Goal: Book appointment/travel/reservation

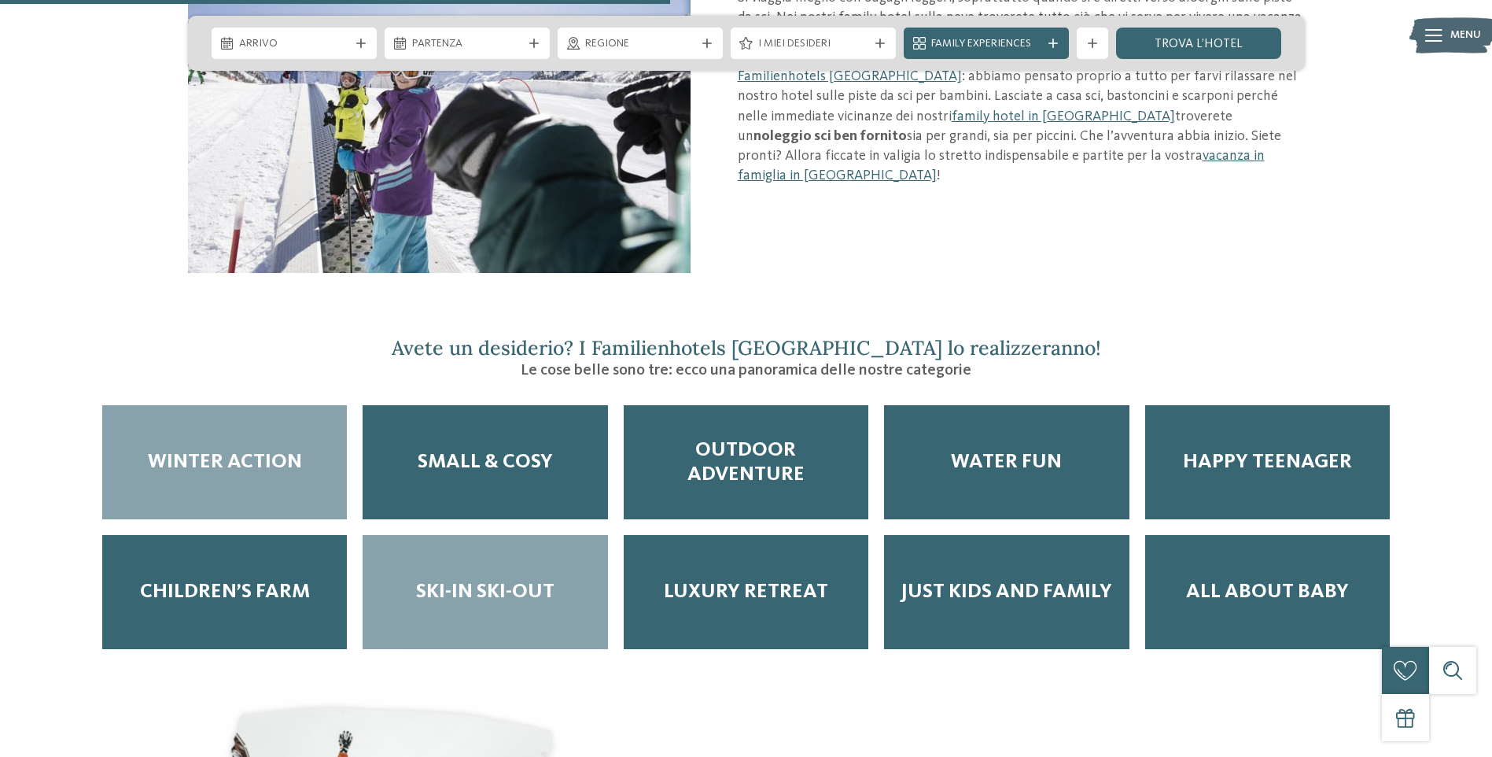
scroll to position [2124, 0]
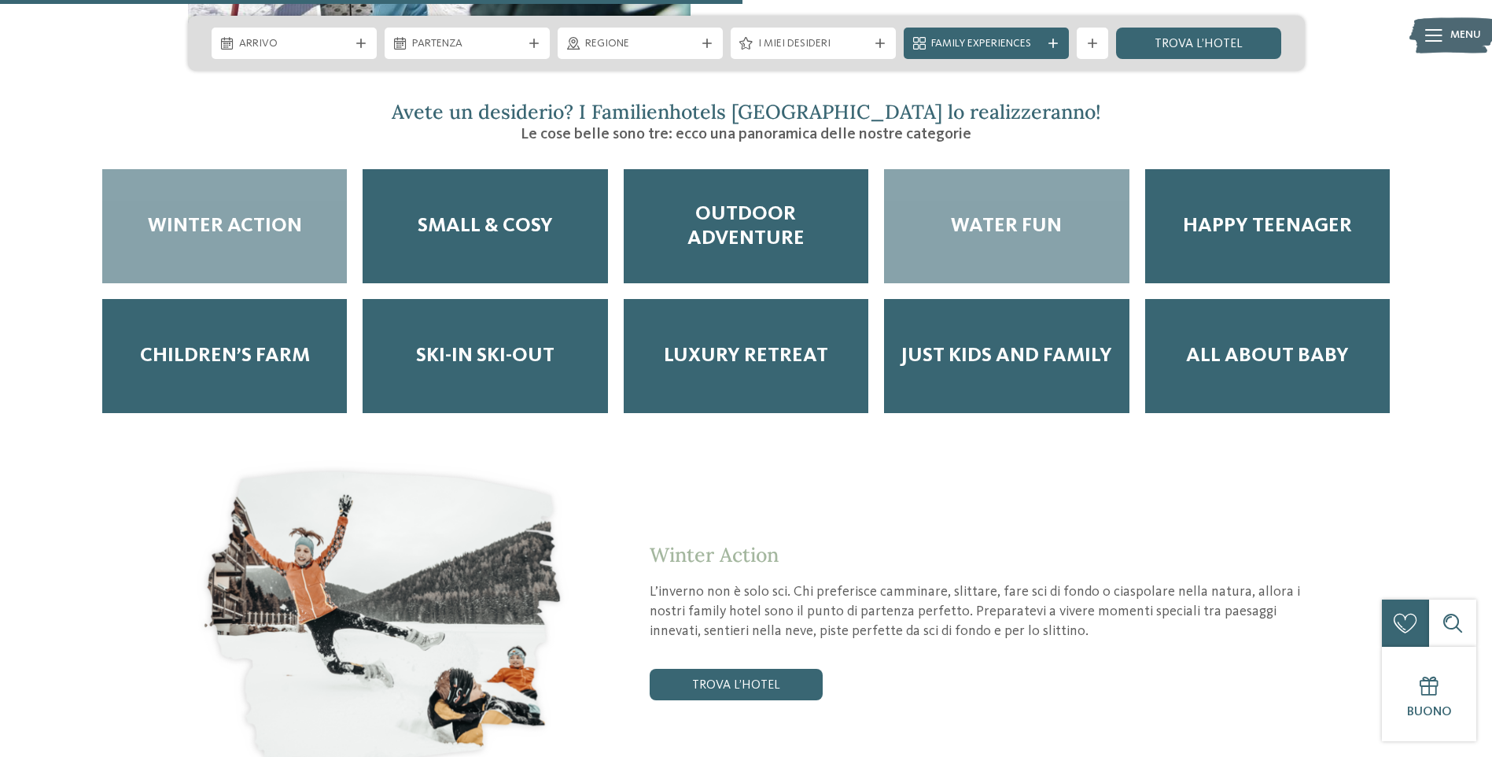
click at [979, 191] on div "Water Fun" at bounding box center [1006, 226] width 245 height 114
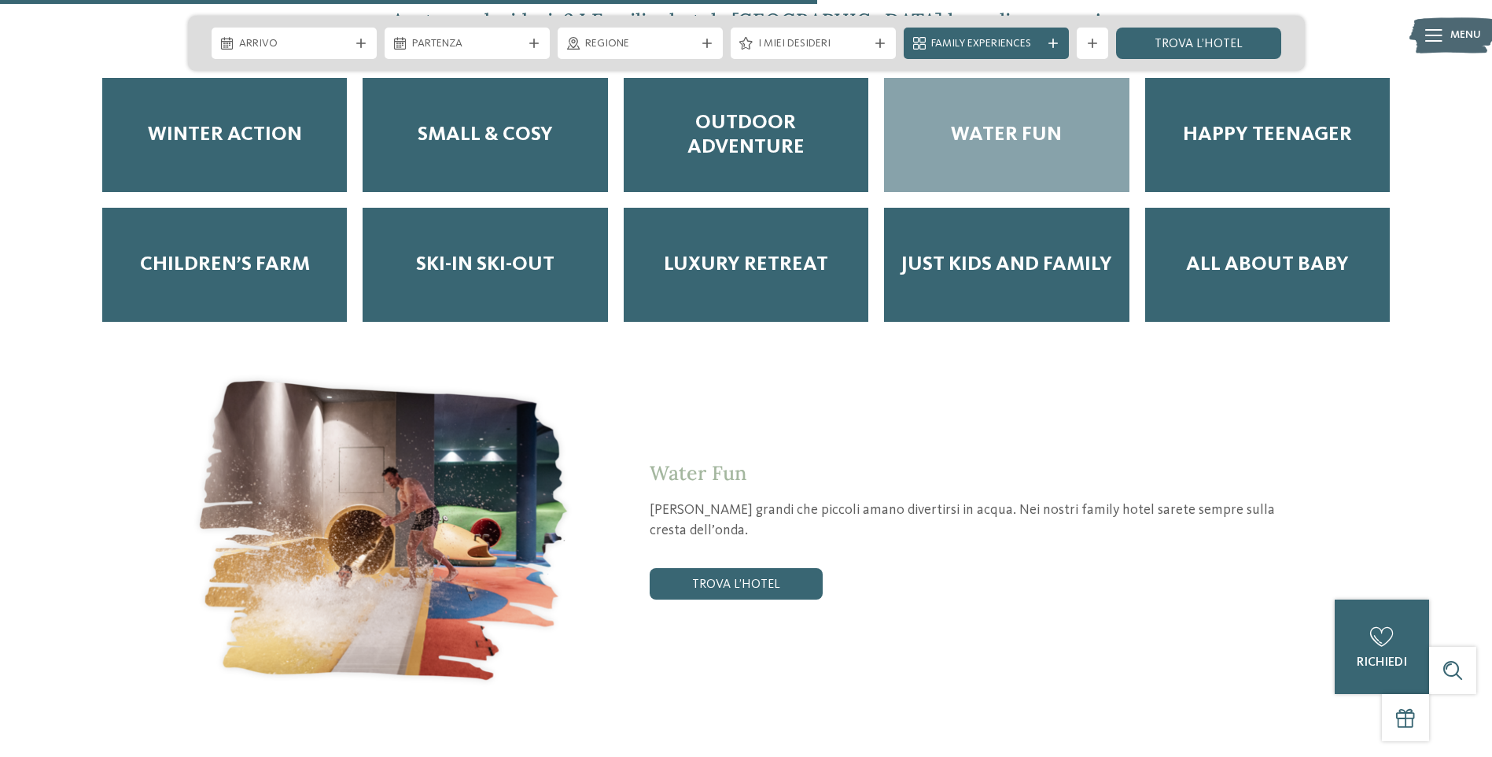
scroll to position [2360, 0]
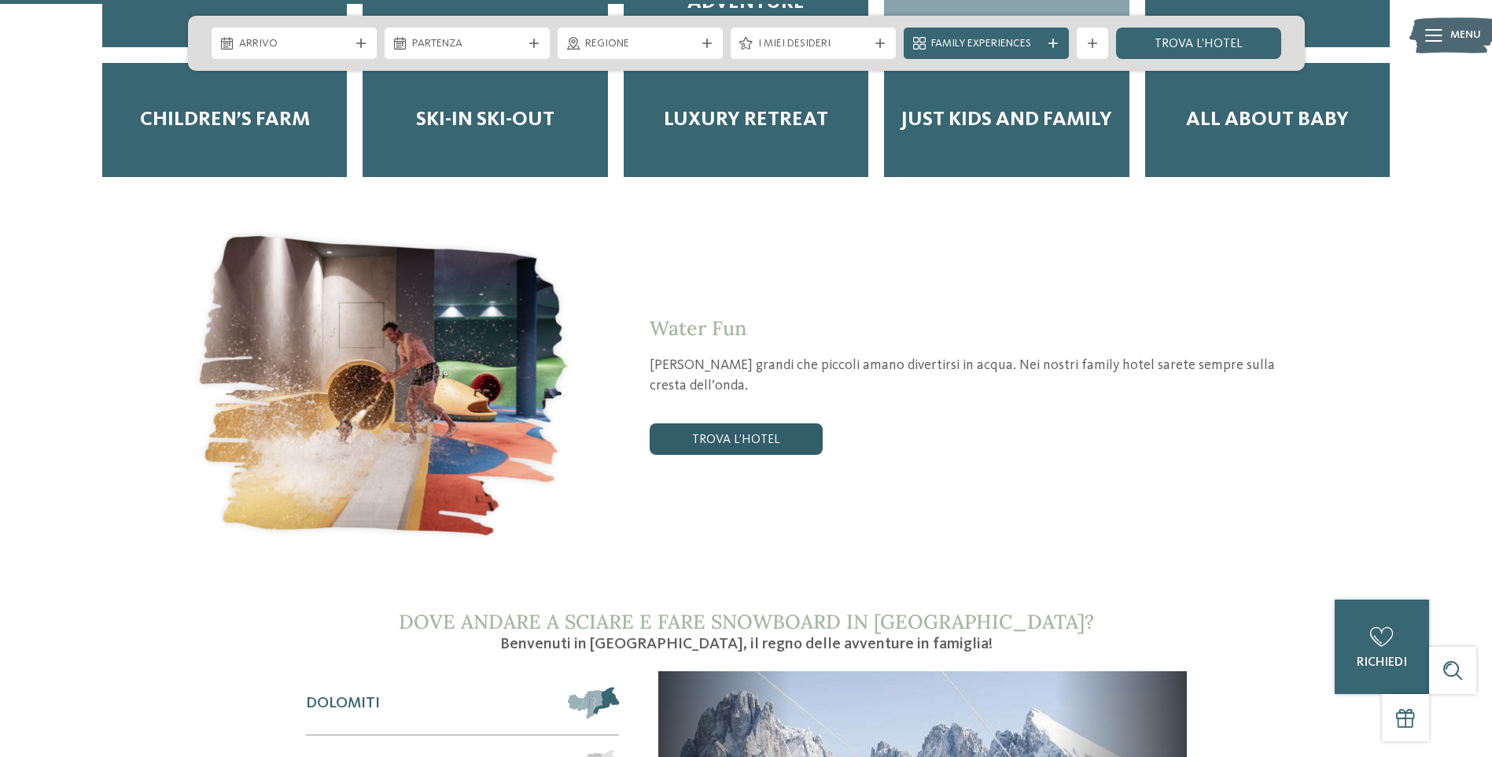
click at [765, 423] on link "trova l’hotel" at bounding box center [736, 438] width 173 height 31
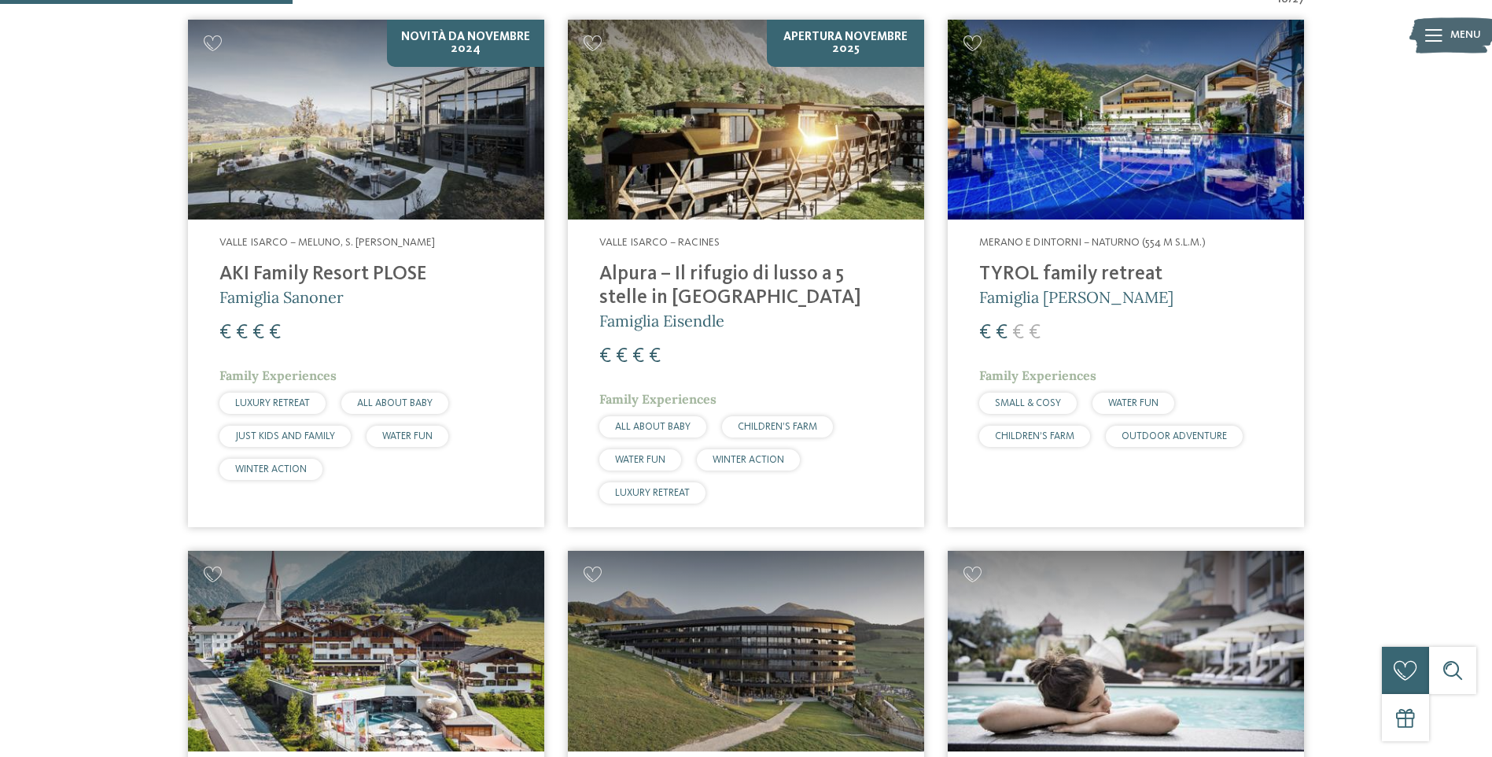
scroll to position [516, 0]
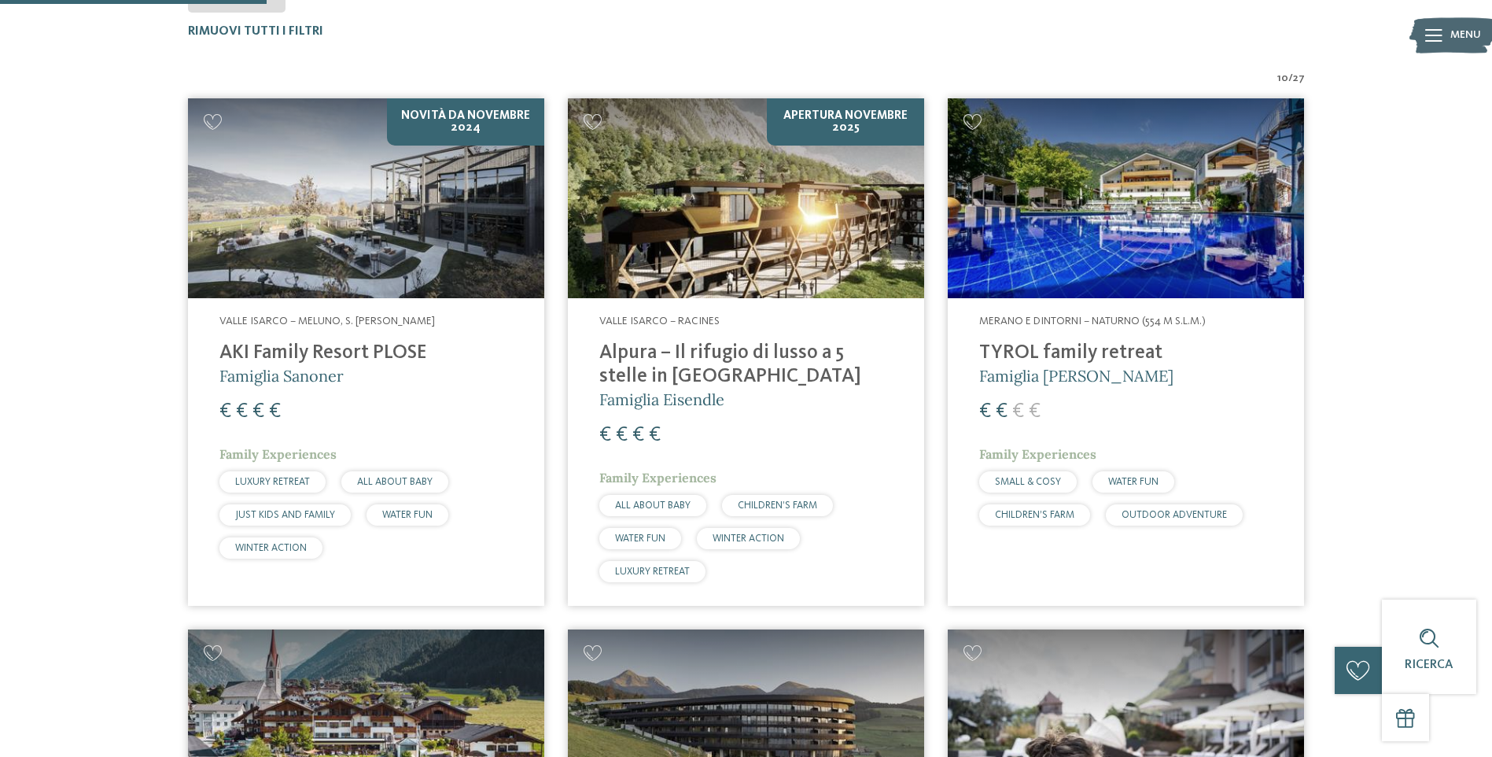
click at [1035, 354] on h4 "TYROL family retreat" at bounding box center [1125, 353] width 293 height 24
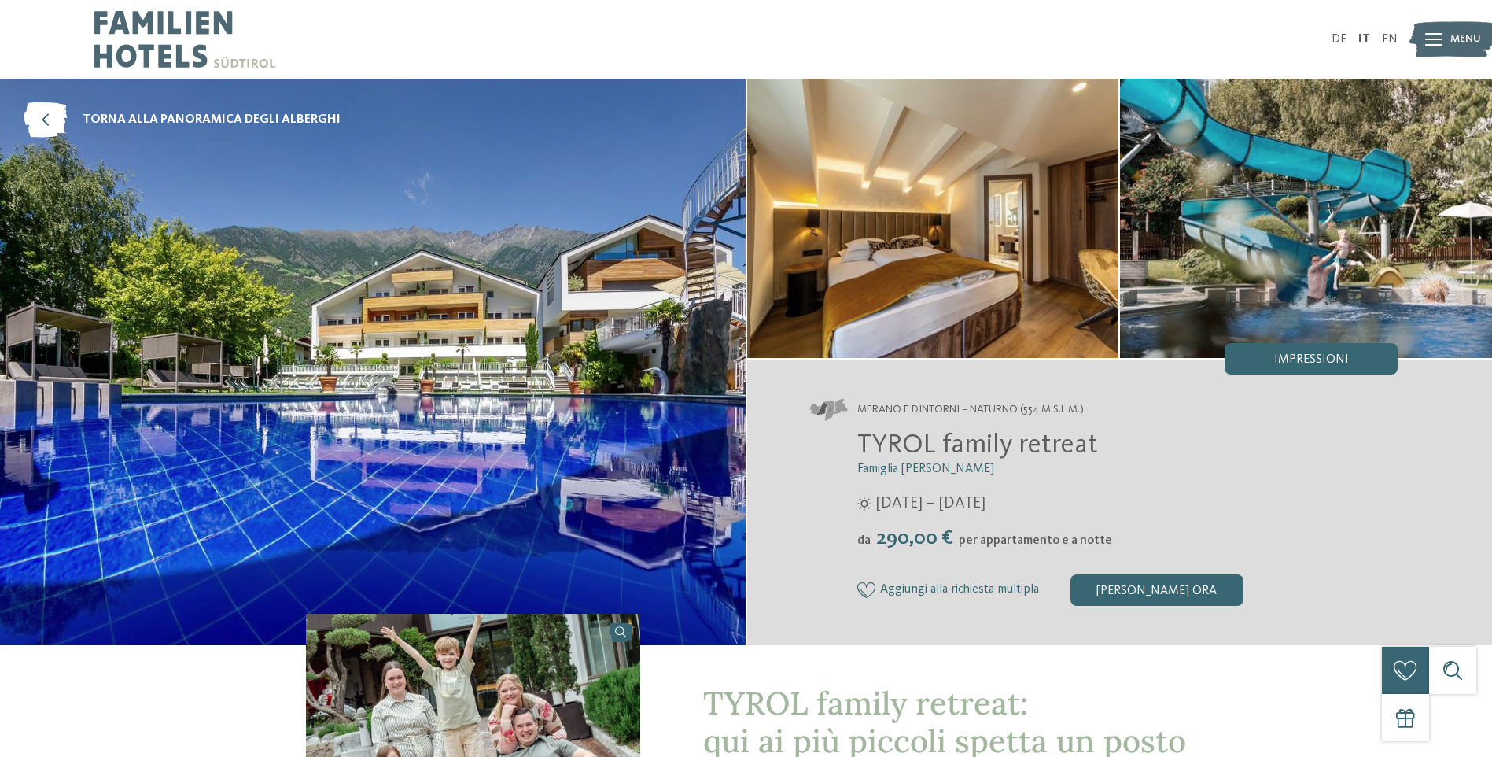
click at [1440, 40] on icon at bounding box center [1433, 39] width 17 height 13
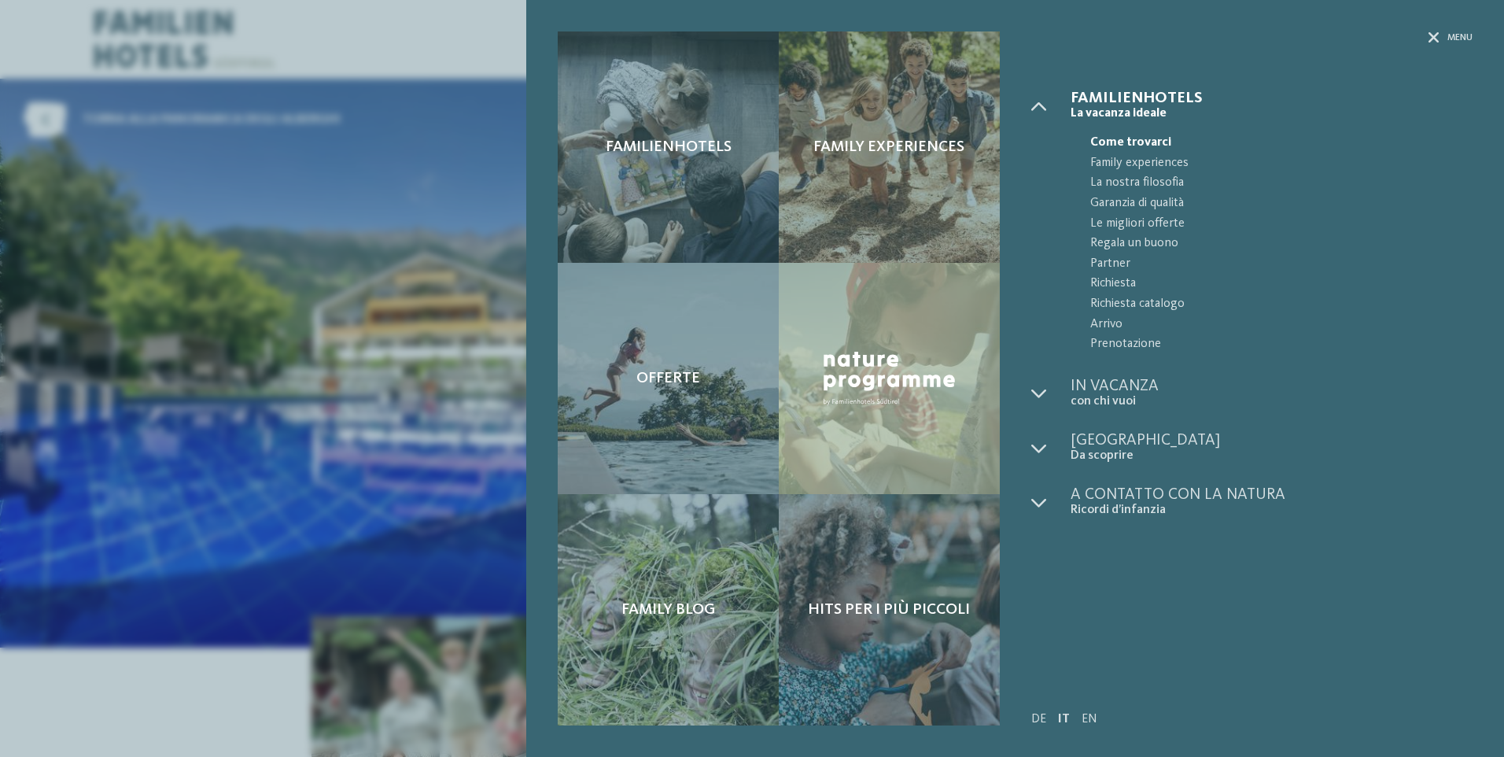
click at [403, 573] on div "Familienhotels Family experiences Offerte" at bounding box center [752, 378] width 1504 height 757
